Goal: Task Accomplishment & Management: Use online tool/utility

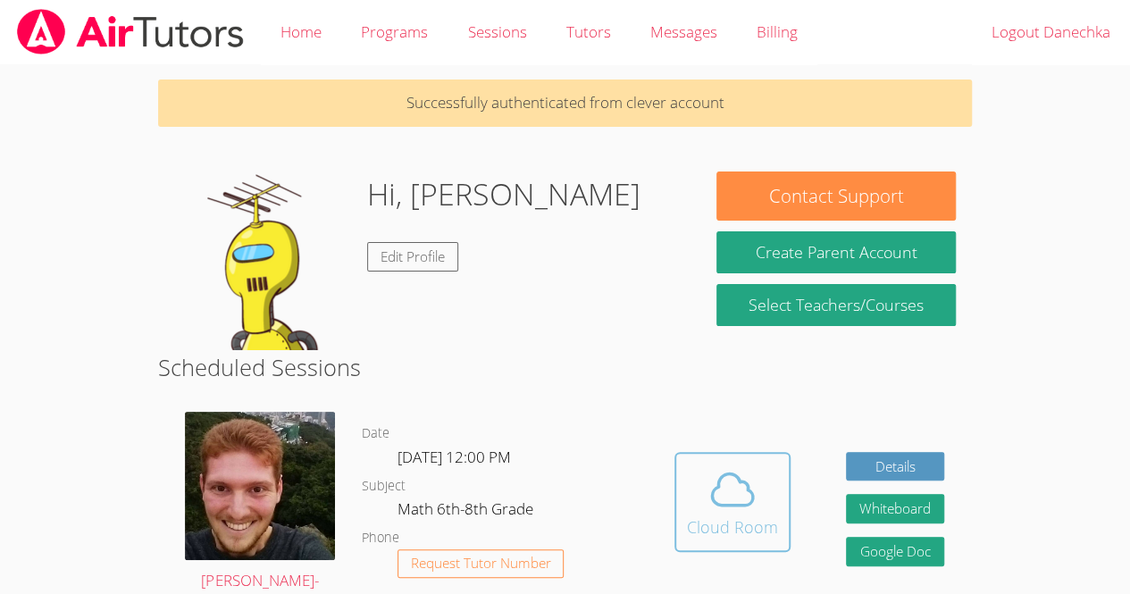
click at [684, 534] on button "Cloud Room" at bounding box center [732, 502] width 116 height 100
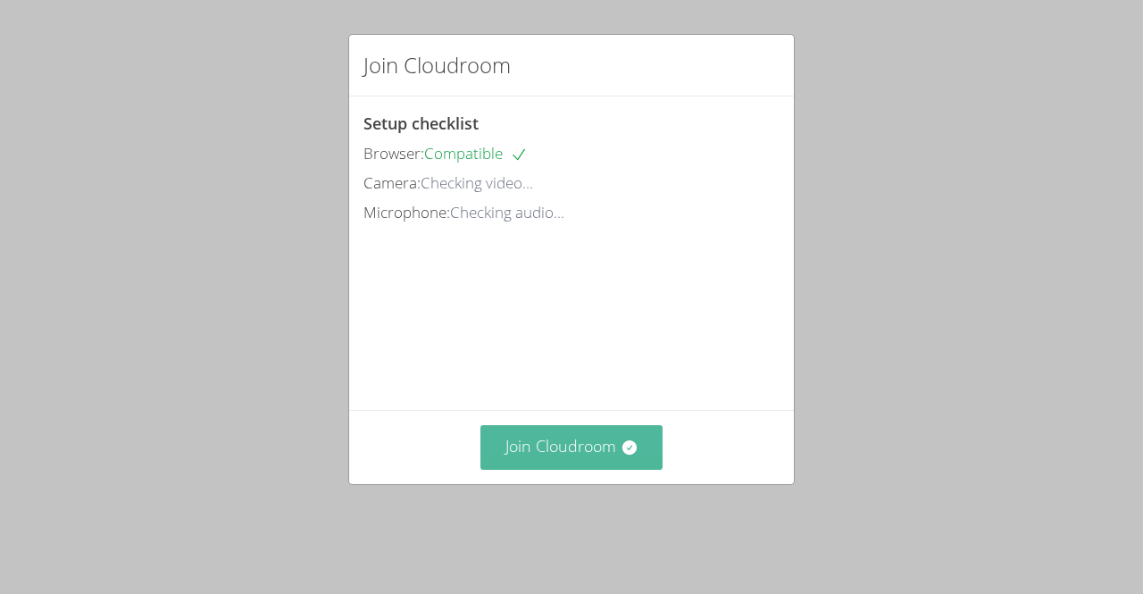
click at [523, 469] on button "Join Cloudroom" at bounding box center [571, 447] width 183 height 44
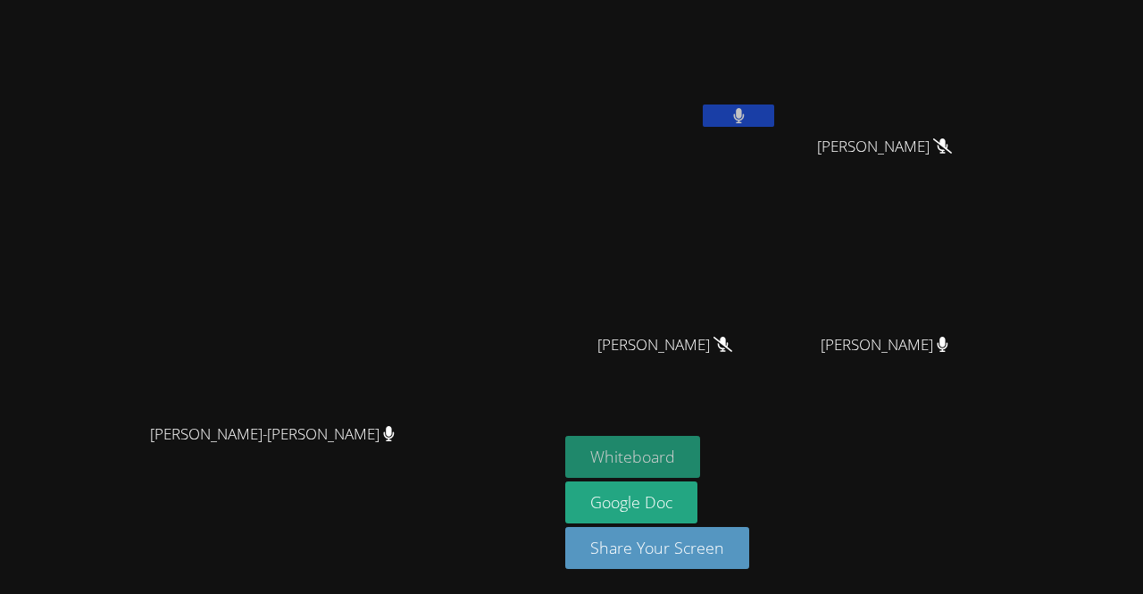
click at [700, 466] on button "Whiteboard" at bounding box center [632, 457] width 135 height 42
click at [778, 91] on video at bounding box center [671, 67] width 213 height 120
click at [774, 107] on button at bounding box center [738, 115] width 71 height 22
click at [774, 108] on button at bounding box center [738, 115] width 71 height 22
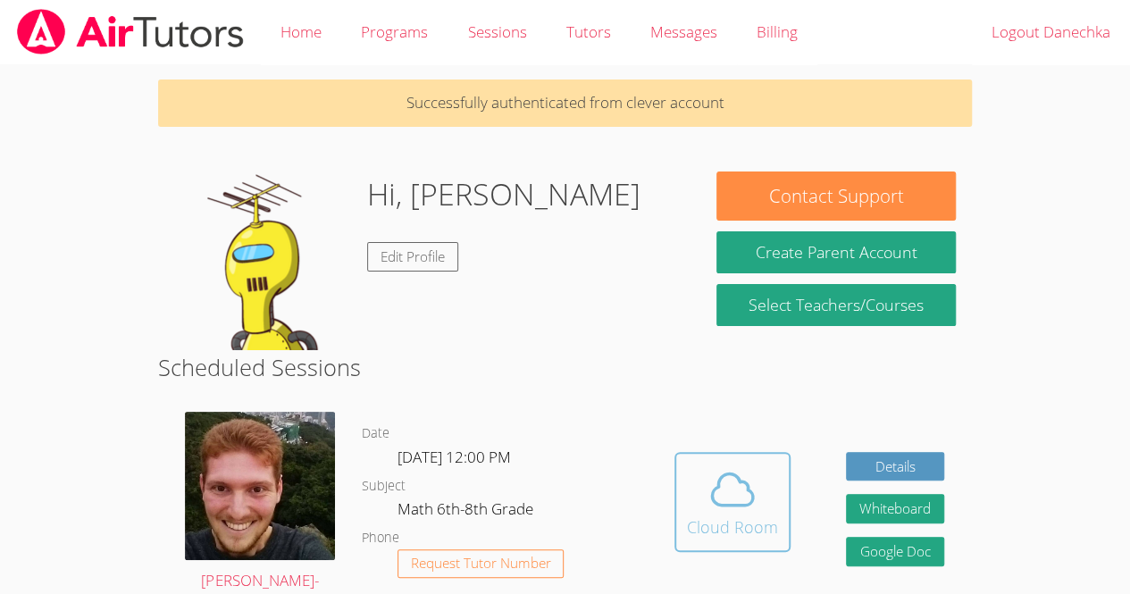
click at [723, 521] on div "Cloud Room" at bounding box center [732, 526] width 91 height 25
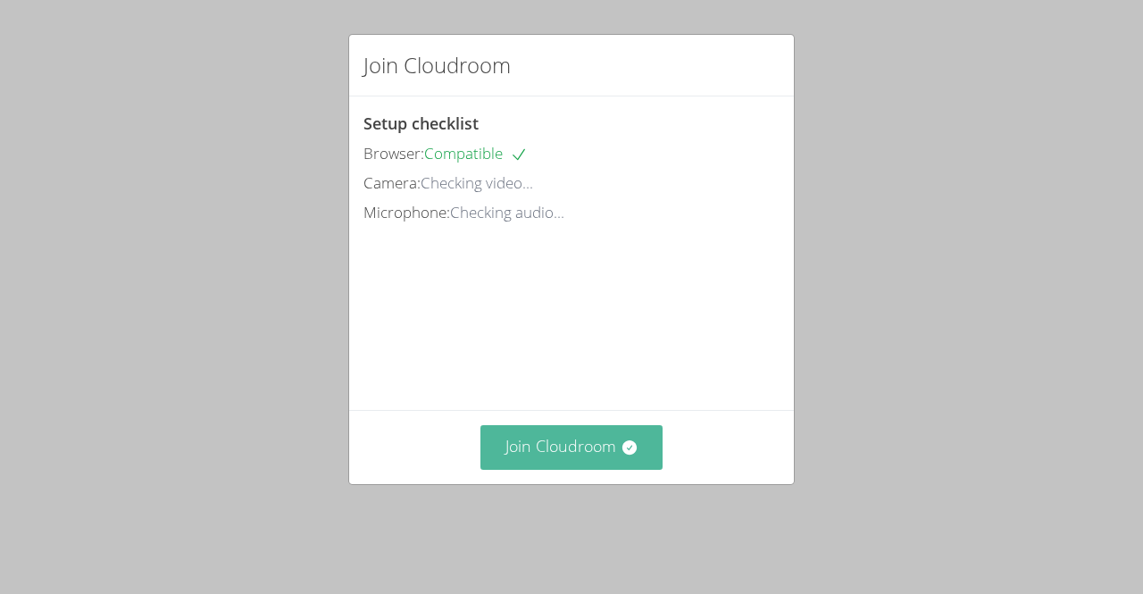
click at [513, 469] on button "Join Cloudroom" at bounding box center [571, 447] width 183 height 44
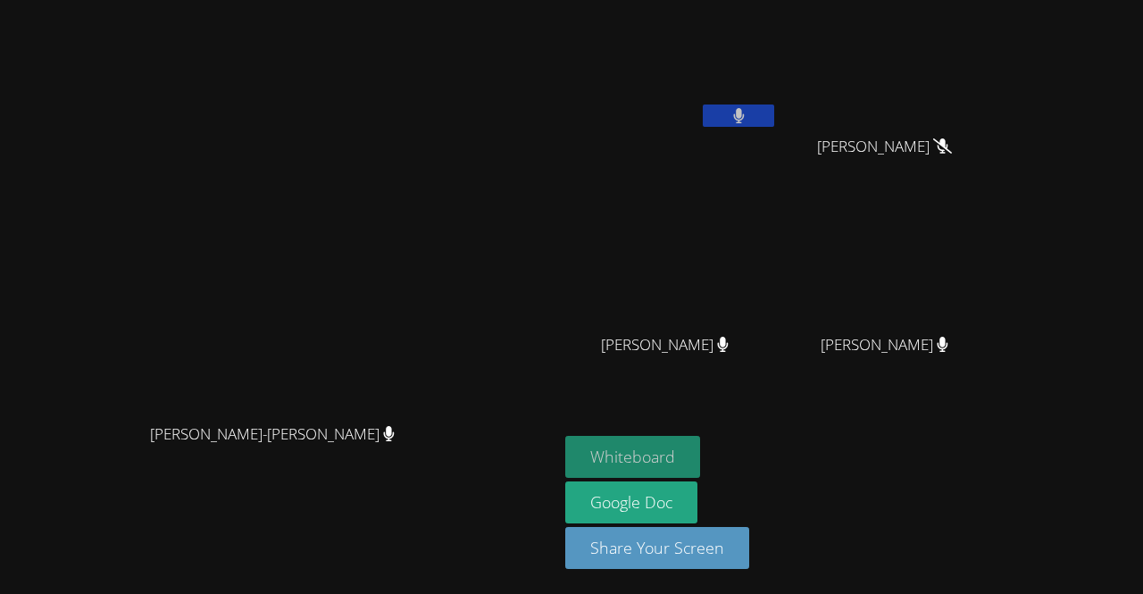
click at [700, 452] on button "Whiteboard" at bounding box center [632, 457] width 135 height 42
click at [768, 114] on video at bounding box center [671, 67] width 213 height 120
click at [778, 79] on video at bounding box center [671, 67] width 213 height 120
click at [778, 97] on video at bounding box center [671, 67] width 213 height 120
click at [774, 112] on button at bounding box center [738, 115] width 71 height 22
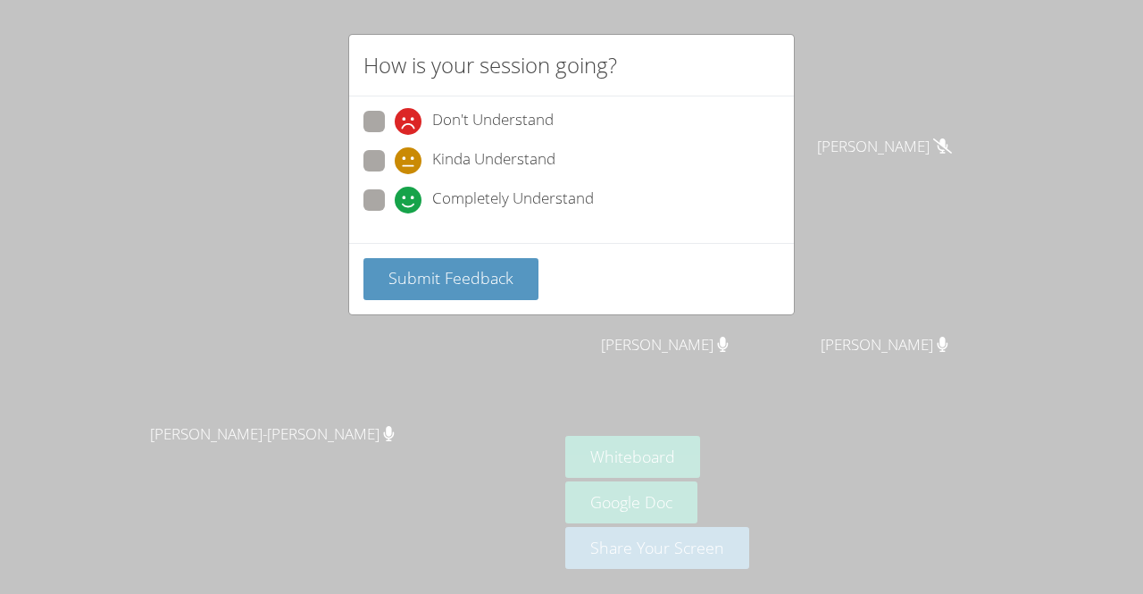
click at [395, 213] on span at bounding box center [395, 213] width 0 height 0
click at [395, 204] on input "Completely Understand" at bounding box center [402, 196] width 15 height 15
radio input "true"
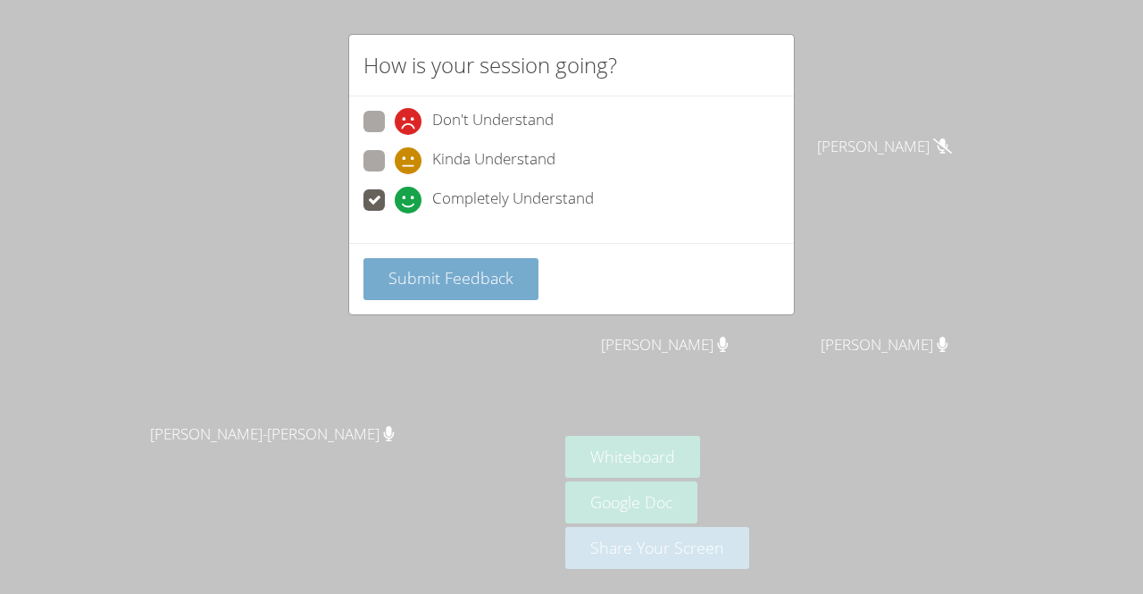
click at [392, 281] on span "Submit Feedback" at bounding box center [450, 277] width 125 height 21
